Goal: Task Accomplishment & Management: Manage account settings

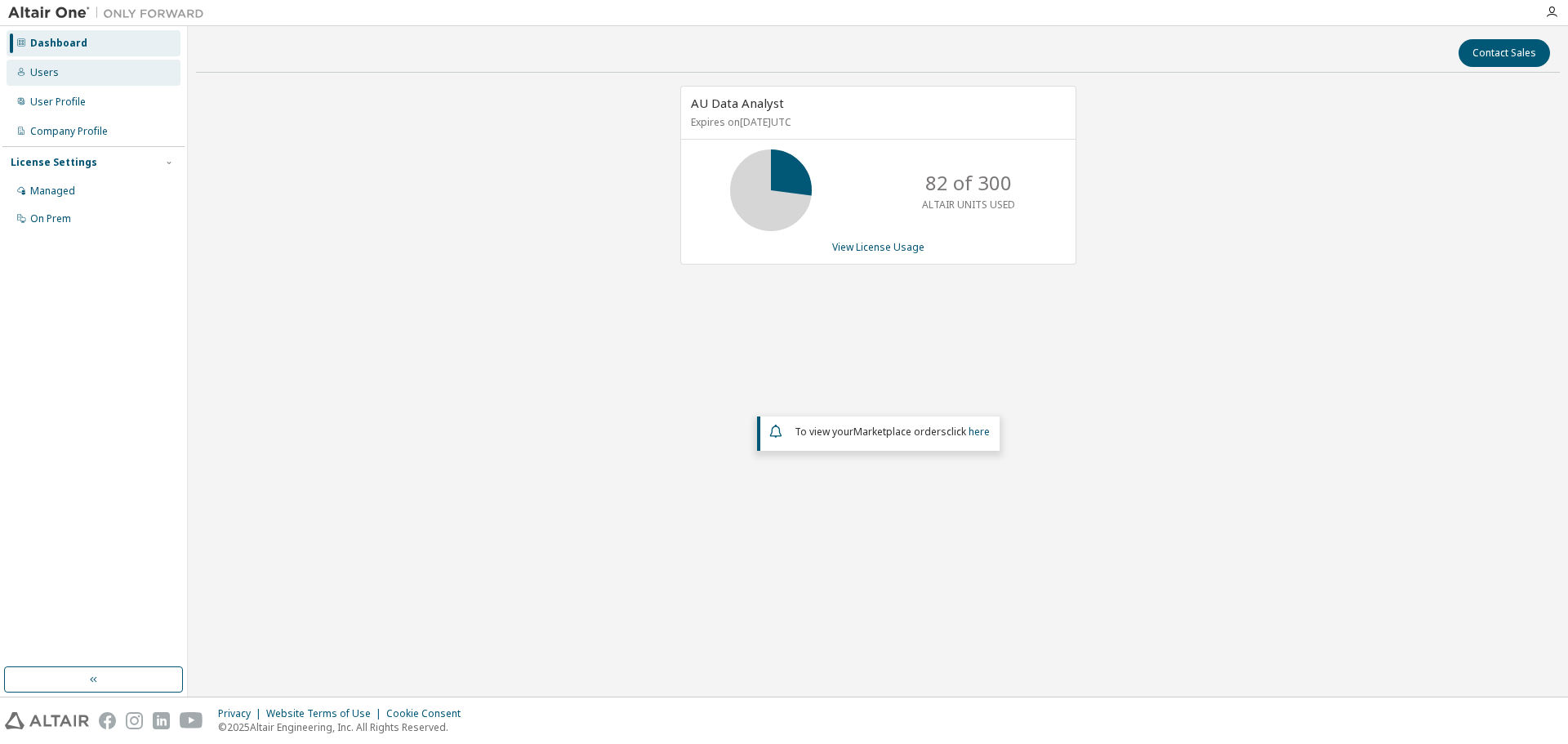
click at [48, 75] on div "Users" at bounding box center [44, 72] width 28 height 13
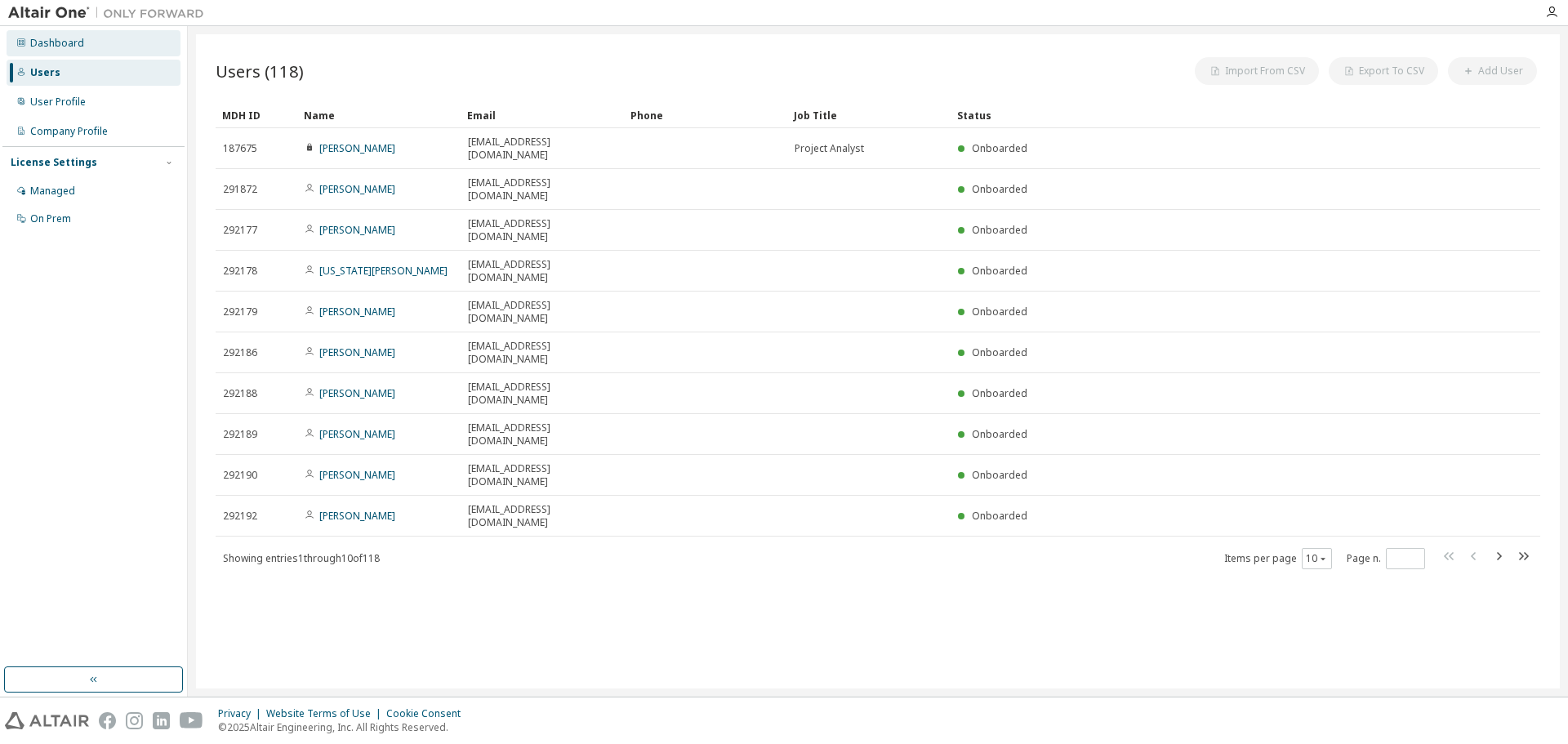
click at [35, 46] on div "Dashboard" at bounding box center [57, 43] width 54 height 13
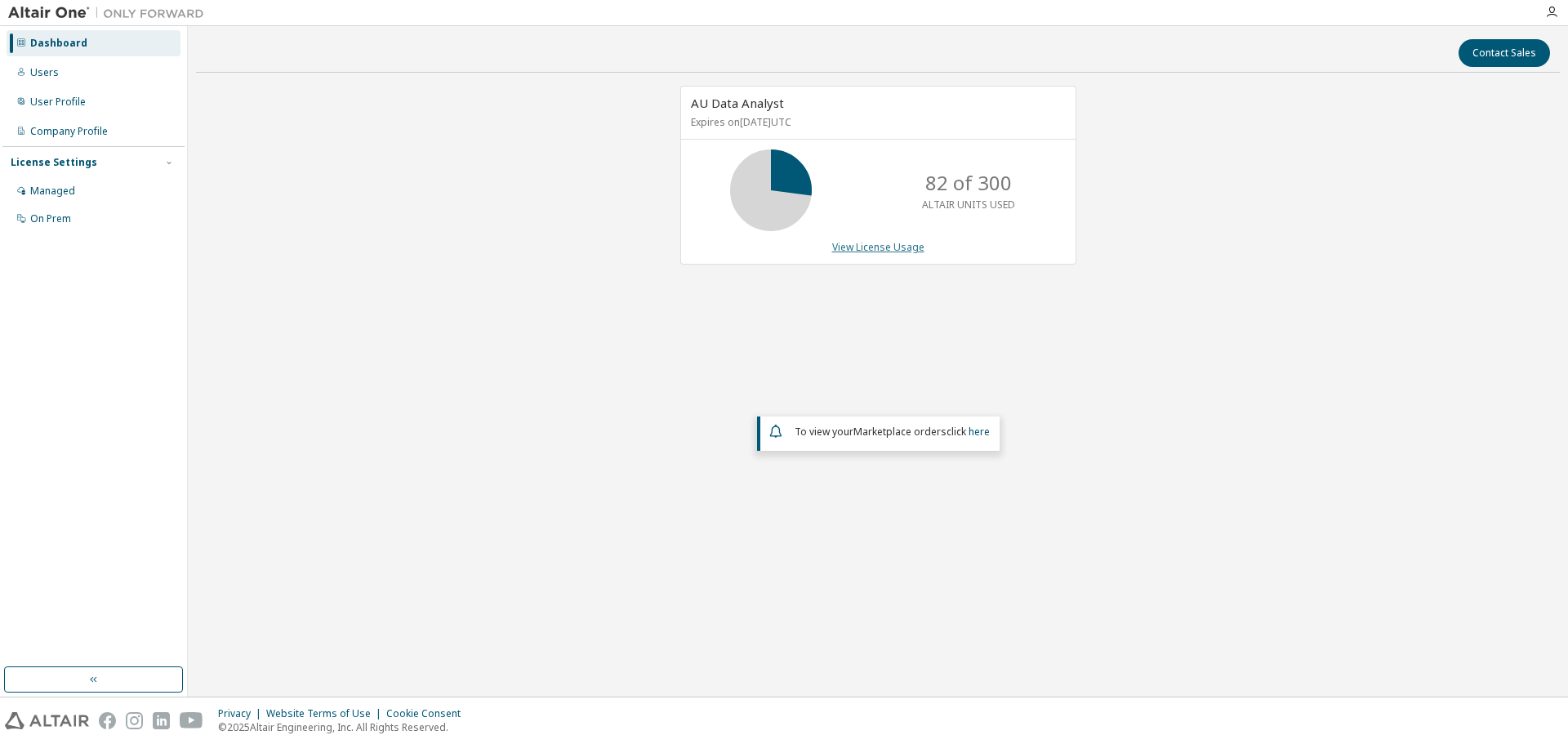
click at [860, 253] on link "View License Usage" at bounding box center [878, 246] width 92 height 14
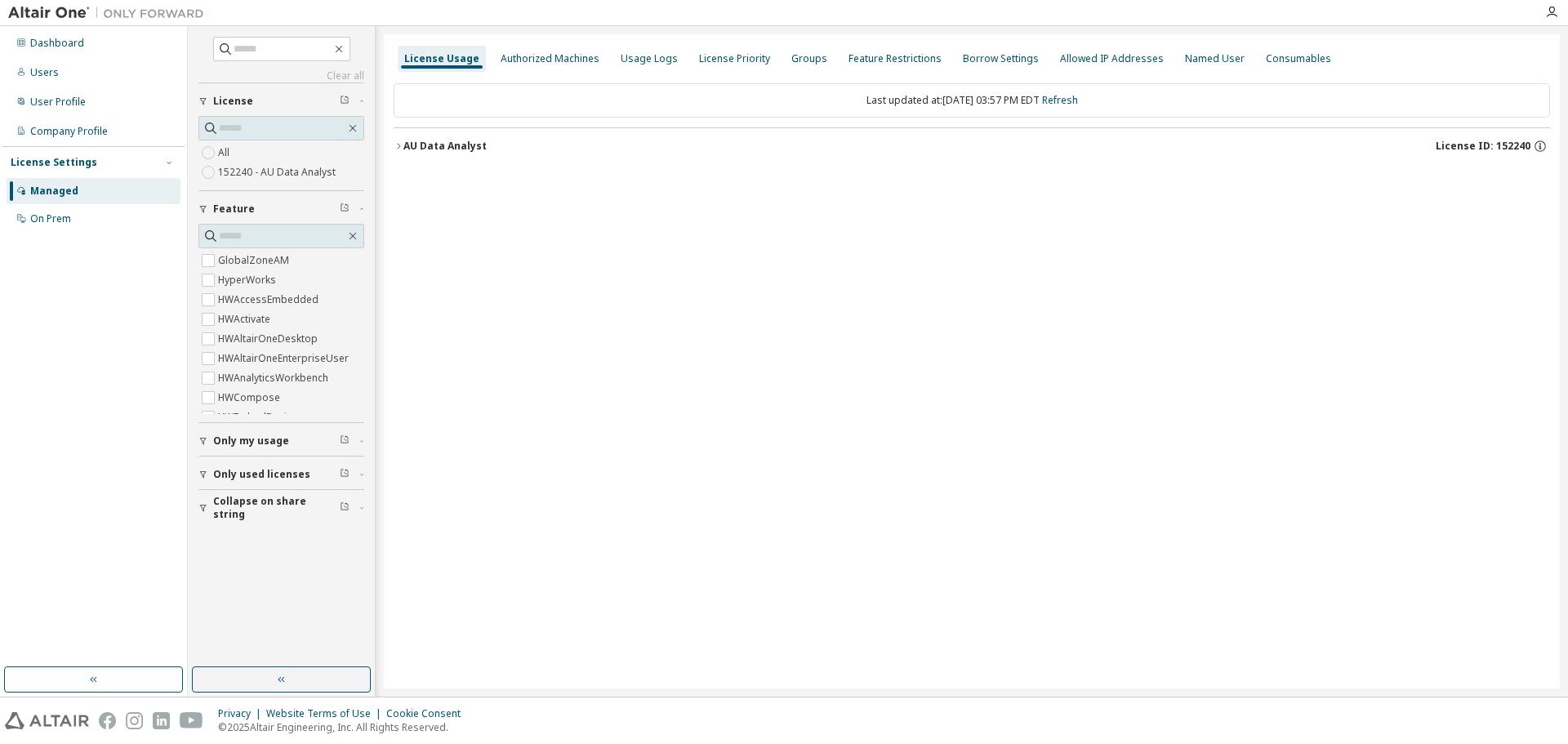
click at [399, 142] on icon "button" at bounding box center [398, 146] width 10 height 10
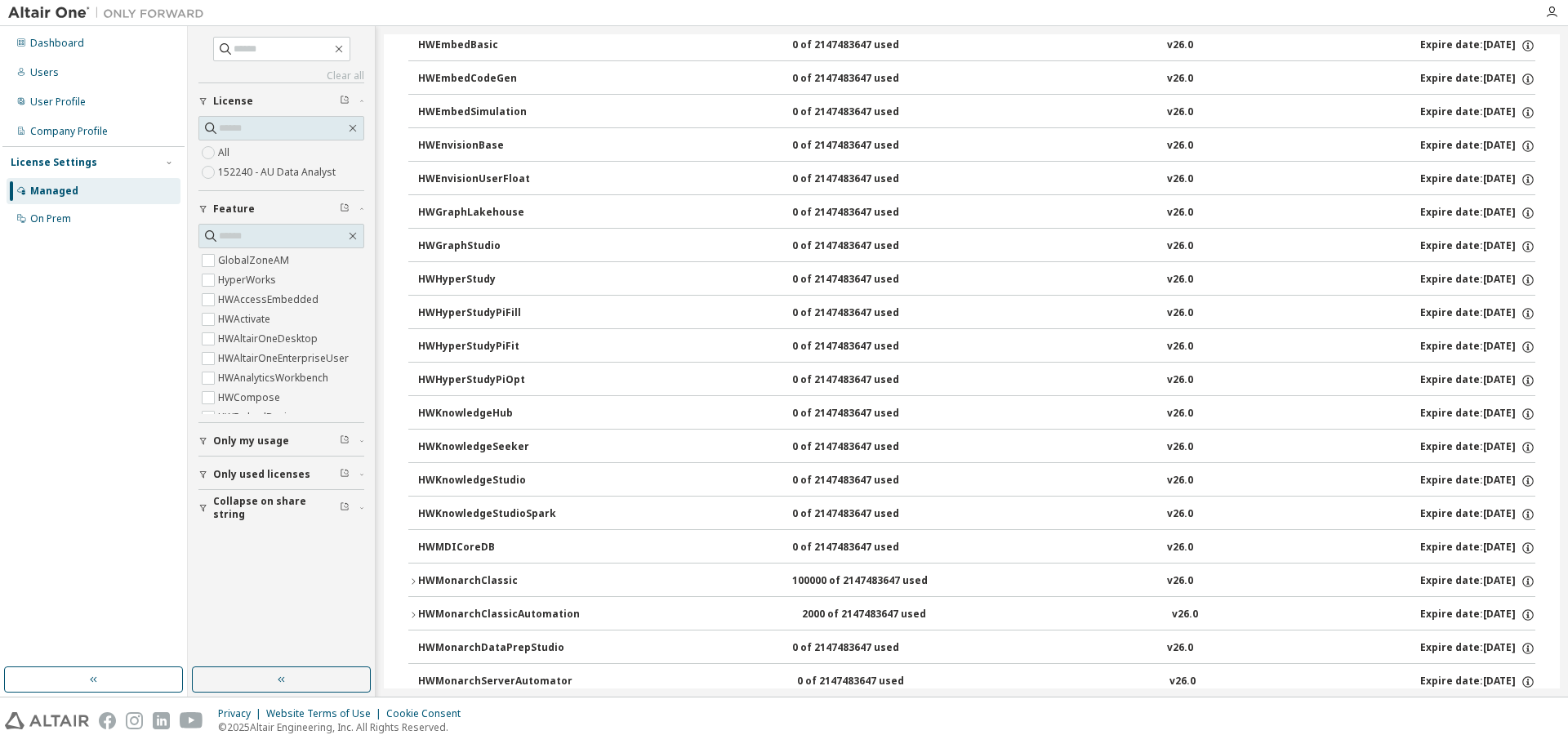
scroll to position [572, 0]
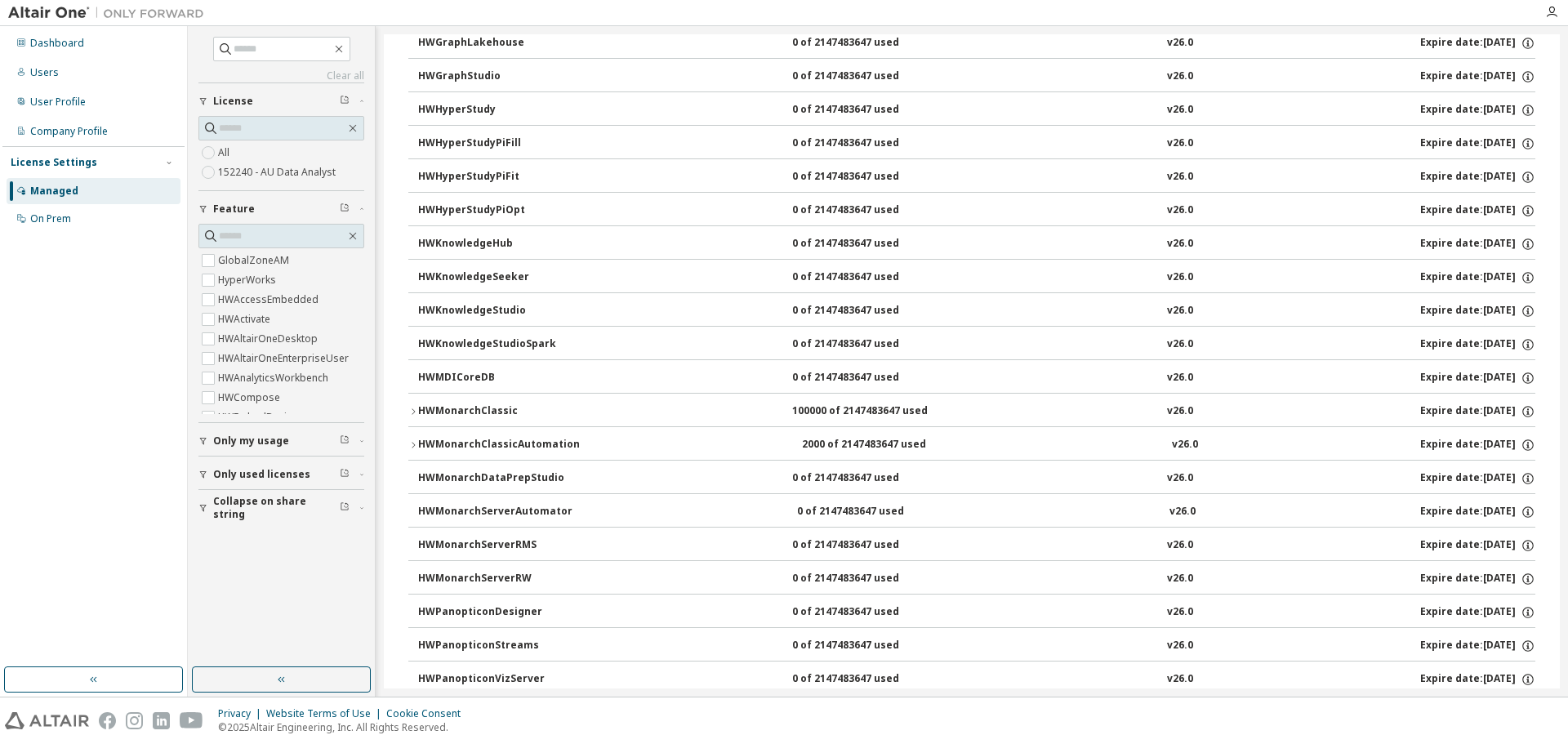
click at [412, 447] on icon "button" at bounding box center [413, 445] width 10 height 10
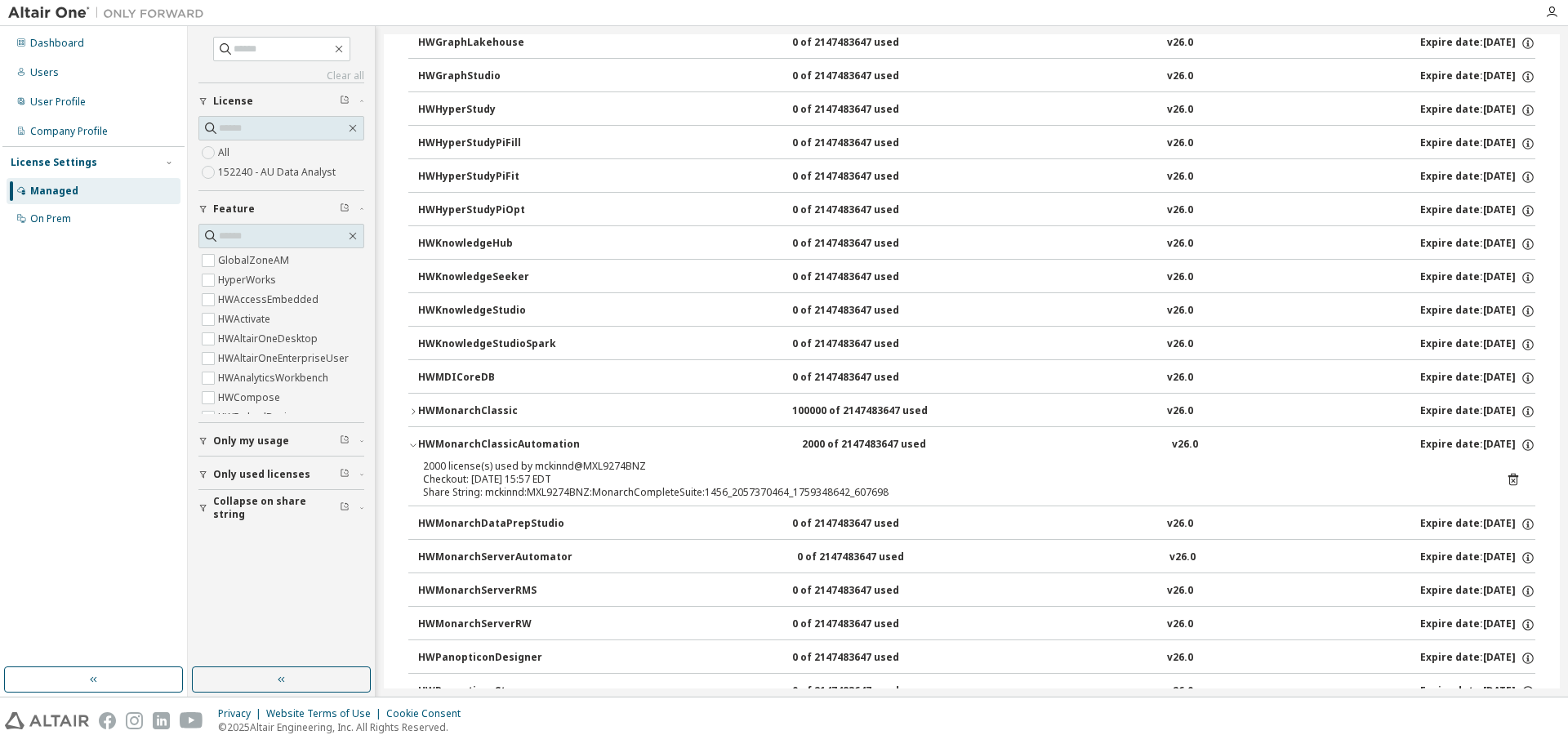
click at [412, 447] on icon "button" at bounding box center [413, 445] width 10 height 10
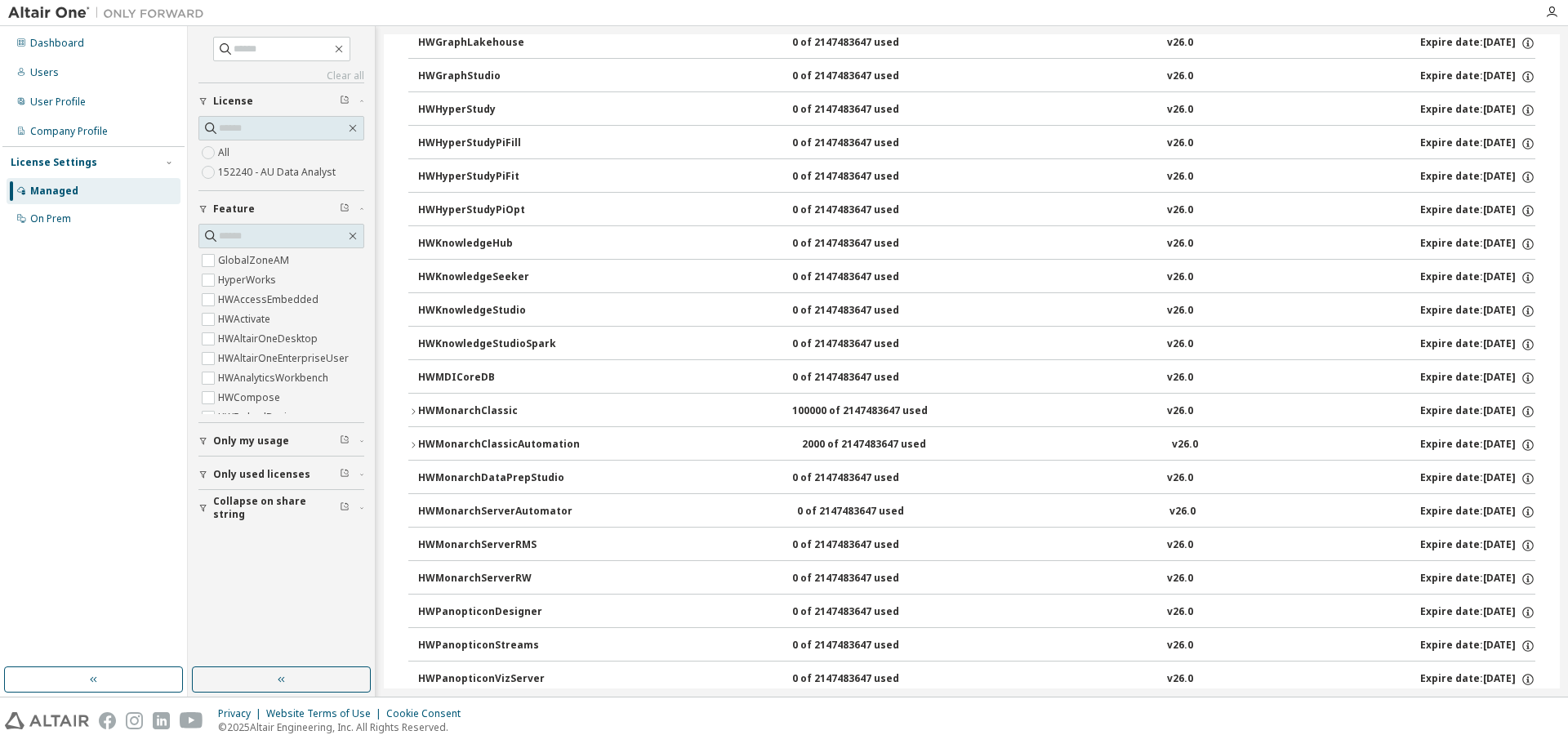
click at [416, 410] on icon "button" at bounding box center [413, 411] width 10 height 10
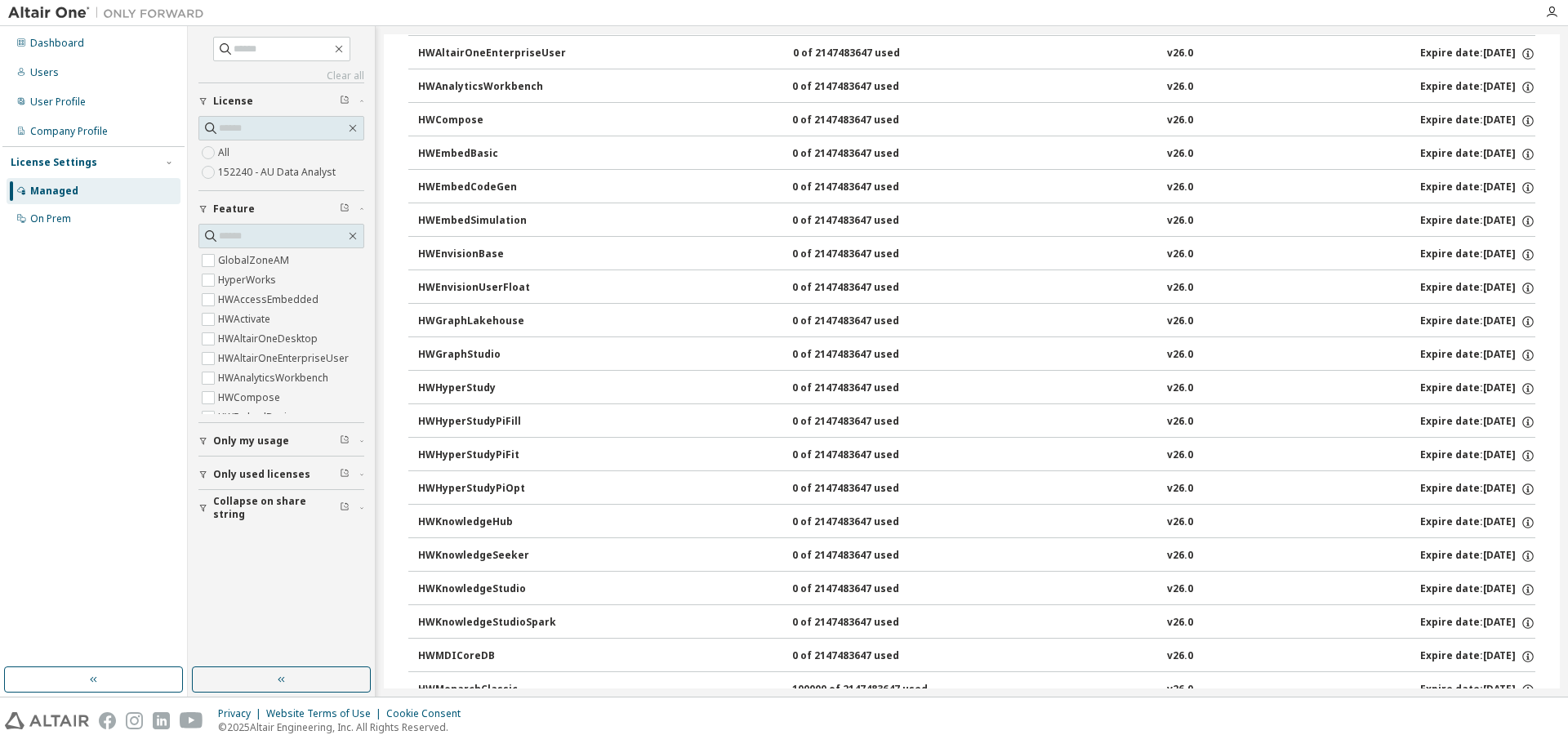
scroll to position [0, 0]
